Goal: Task Accomplishment & Management: Manage account settings

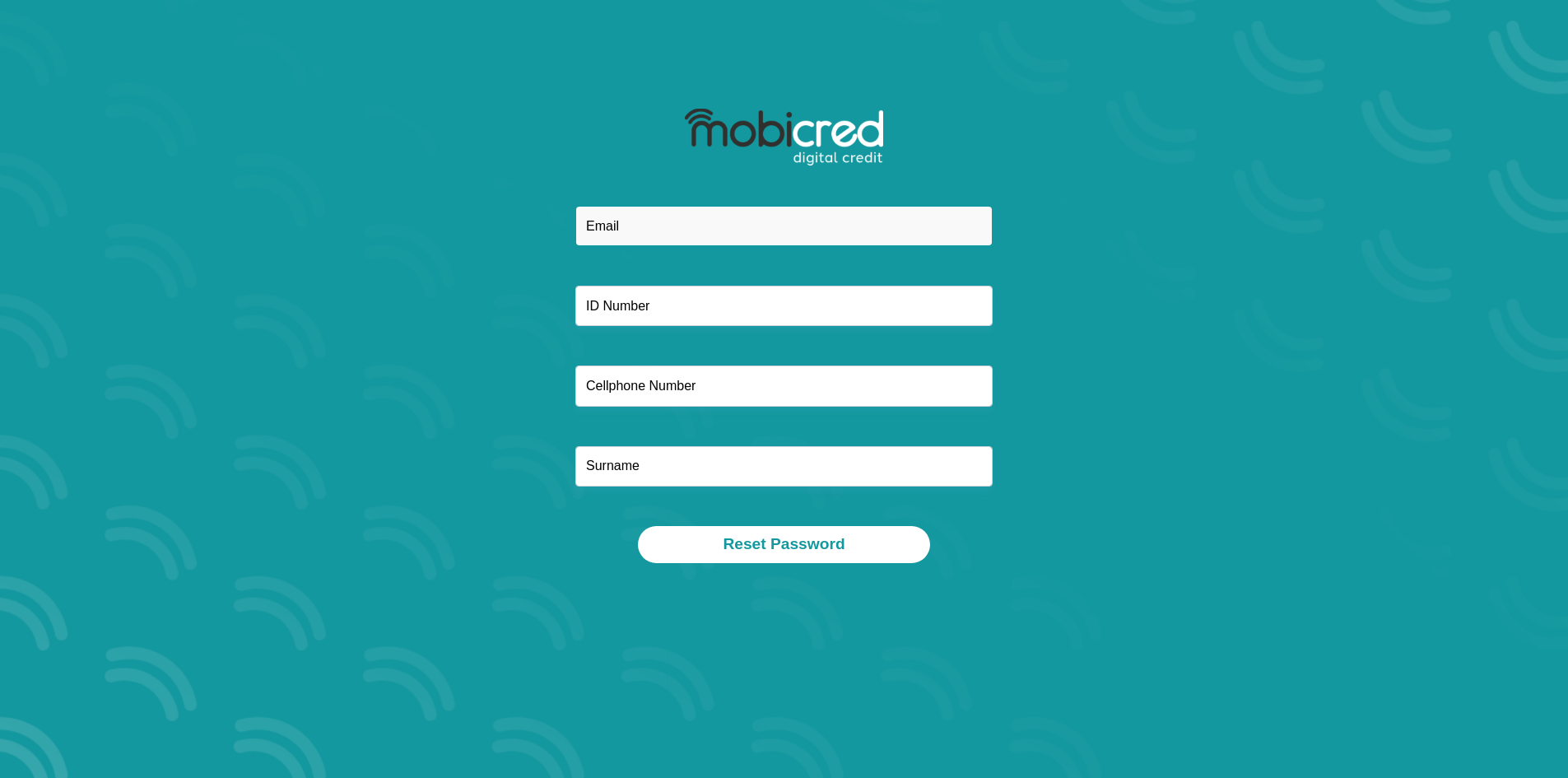
click at [651, 231] on input "email" at bounding box center [784, 226] width 418 height 41
type input "marindawiese1982@gmail.com"
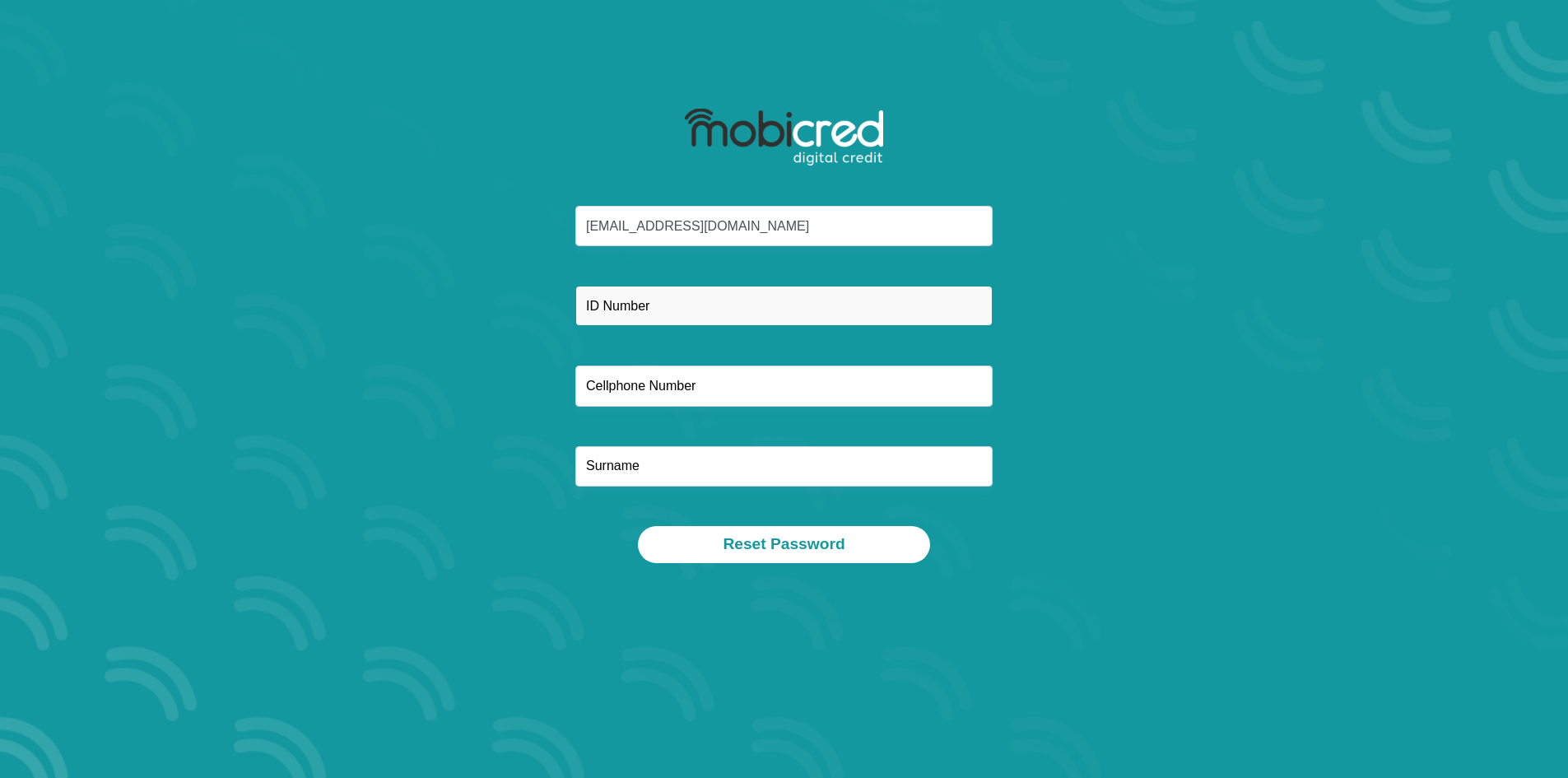
click at [651, 303] on input "text" at bounding box center [784, 306] width 418 height 41
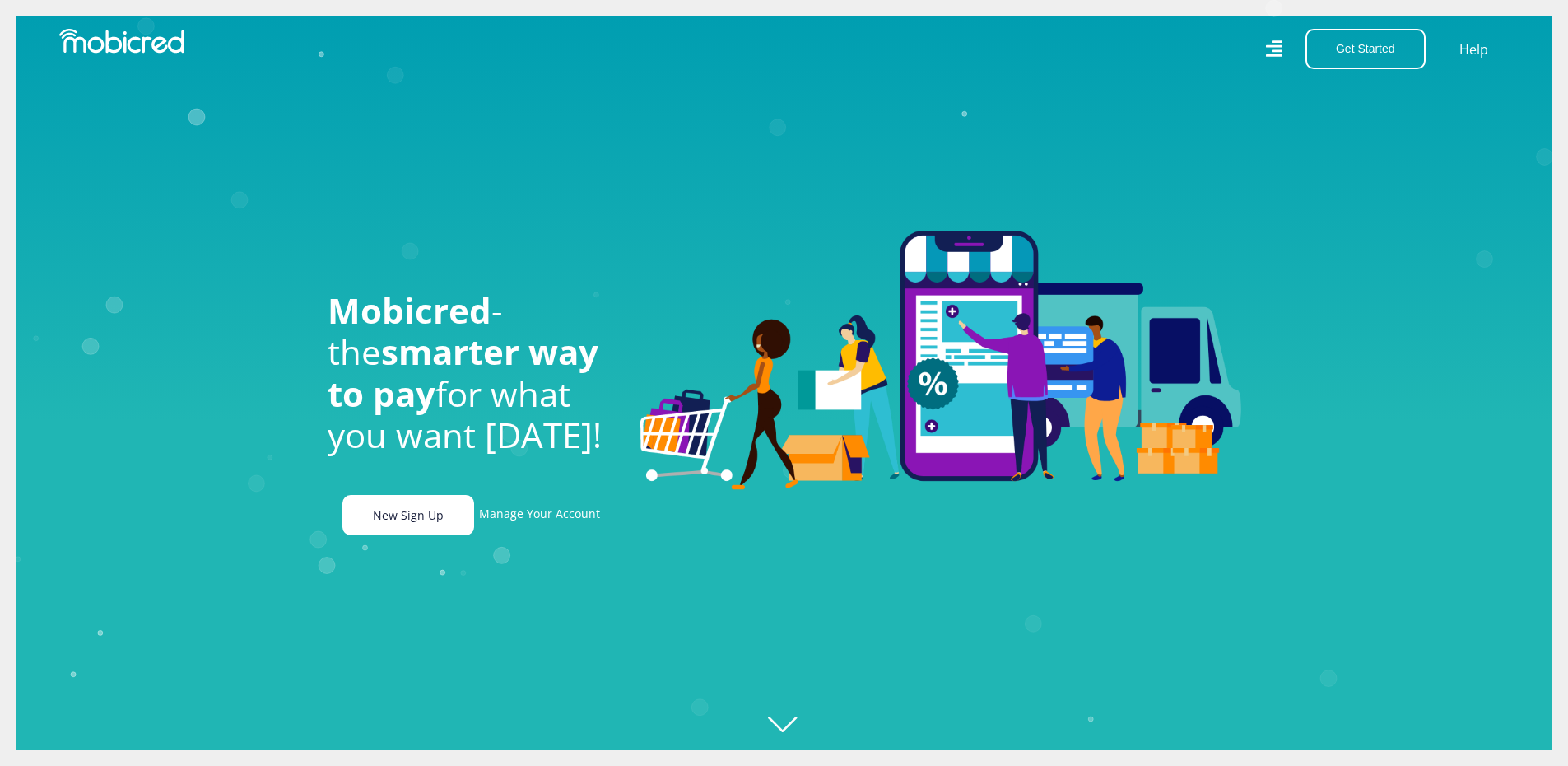
scroll to position [0, 1173]
click at [528, 527] on link "Manage Your Account" at bounding box center [540, 515] width 121 height 41
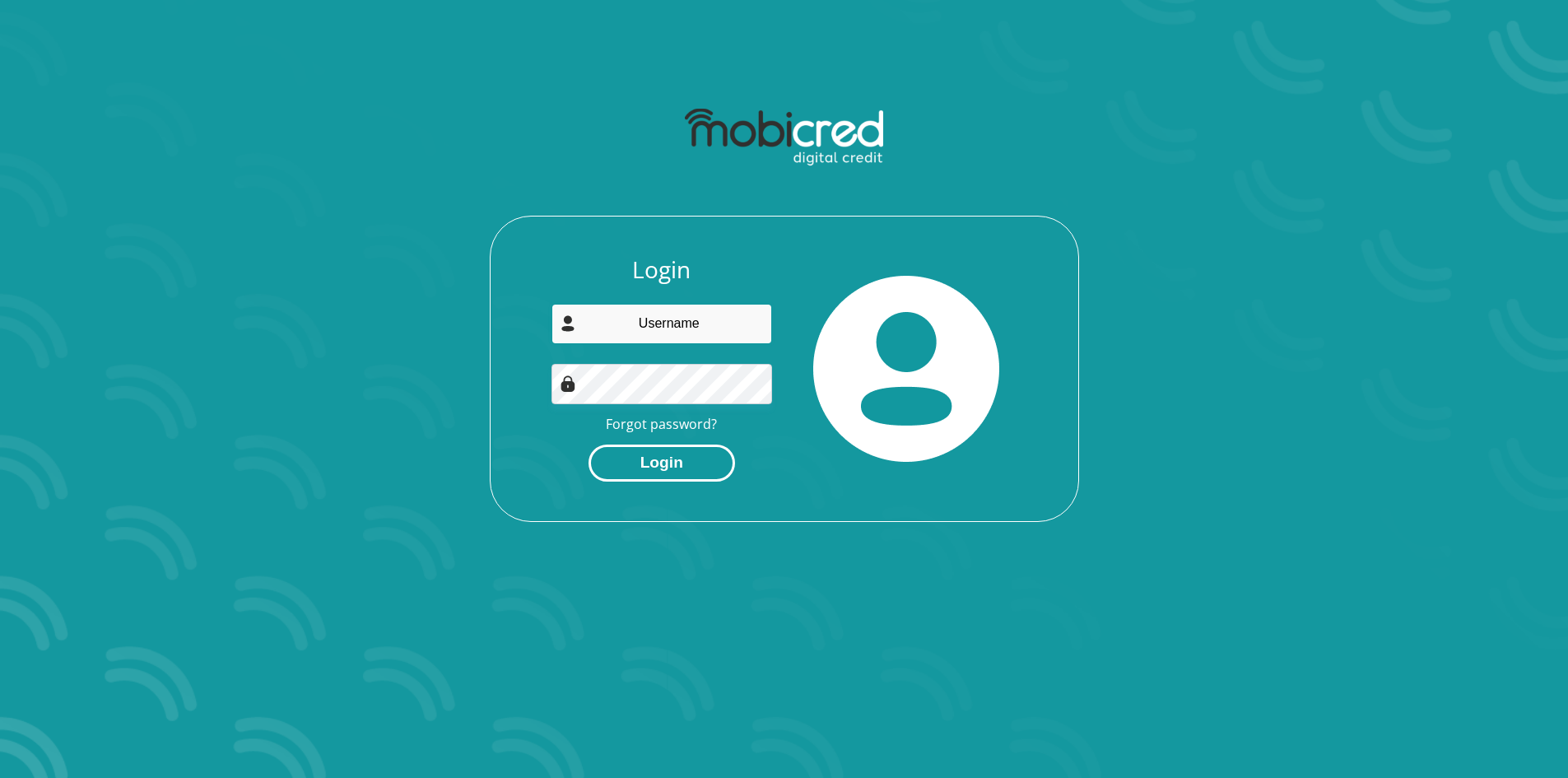
type input "marindawiese1982@gmail.com"
click at [628, 463] on button "Login" at bounding box center [662, 464] width 147 height 37
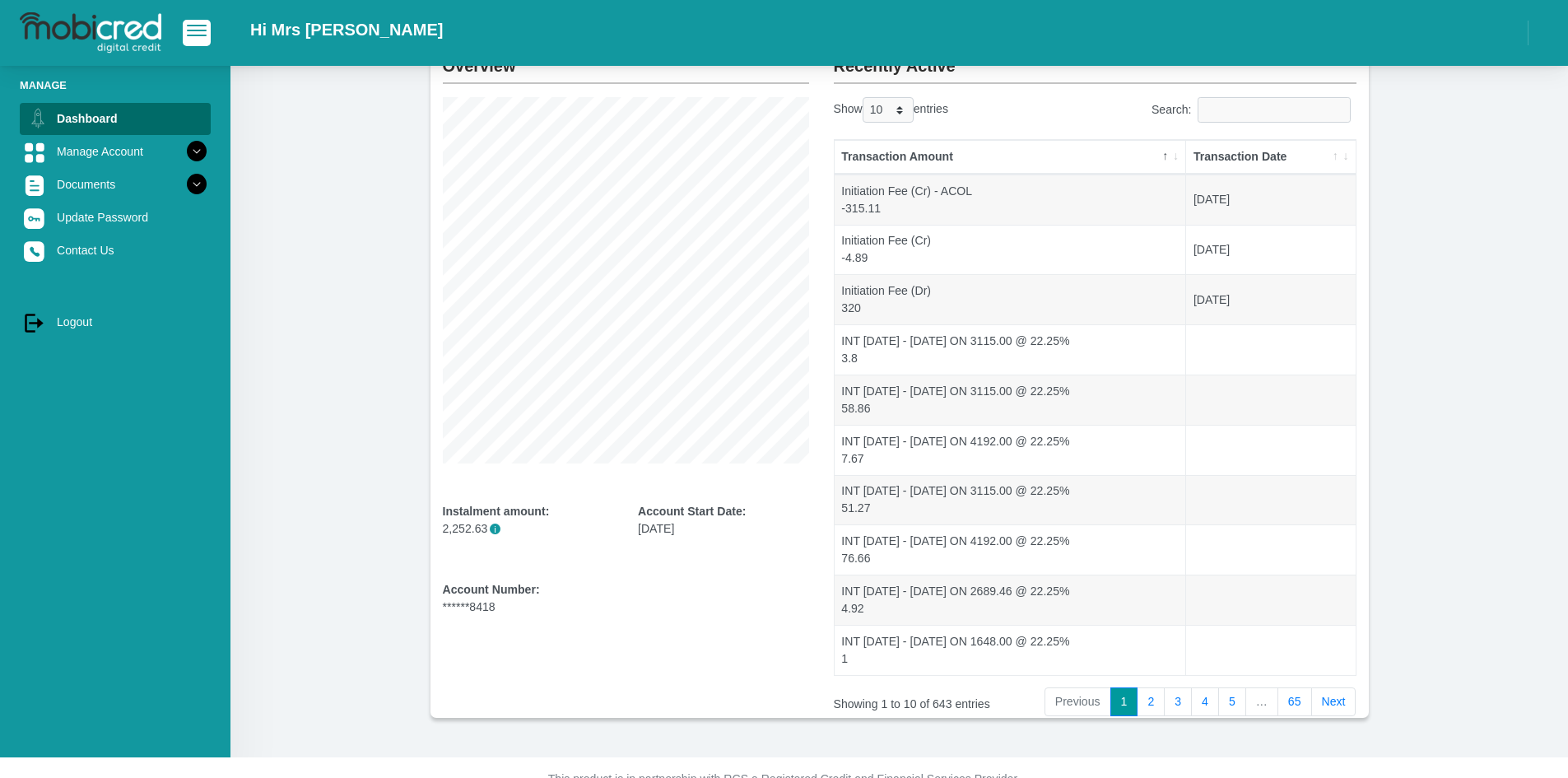
scroll to position [151, 0]
